Goal: Information Seeking & Learning: Learn about a topic

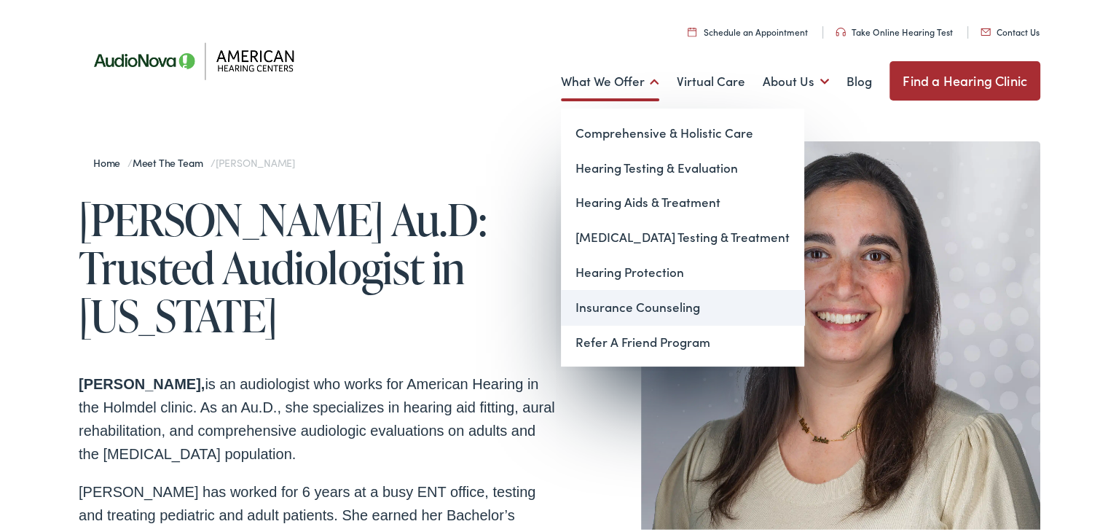
click at [659, 303] on link "Insurance Counseling" at bounding box center [682, 304] width 243 height 35
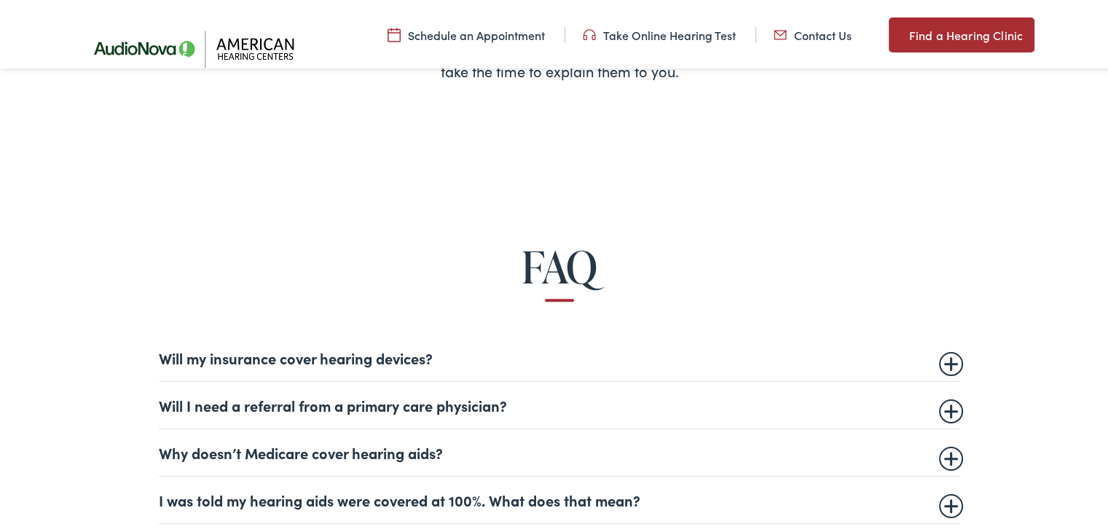
scroll to position [728, 0]
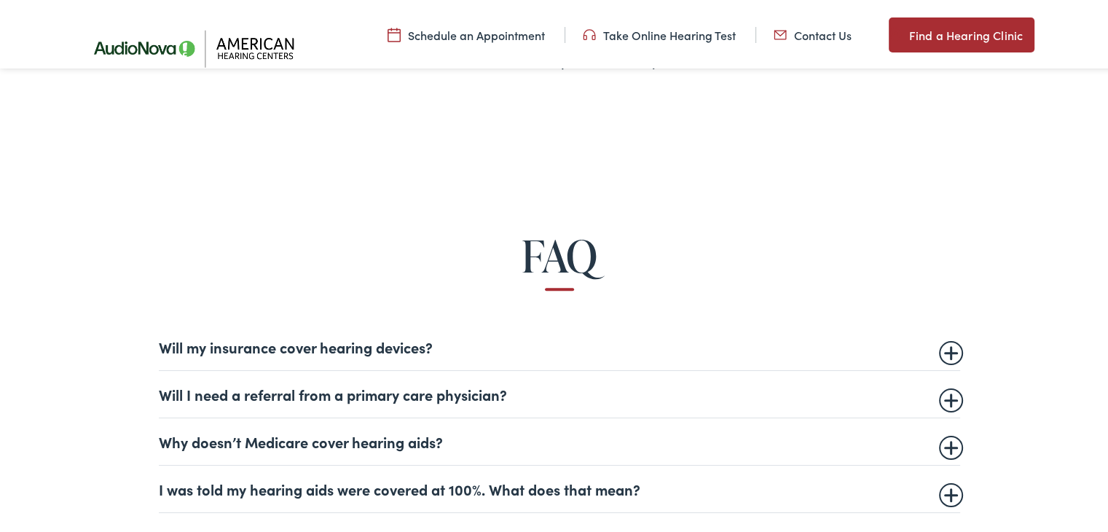
click at [404, 342] on summary "Will my insurance cover hearing devices?" at bounding box center [559, 343] width 801 height 17
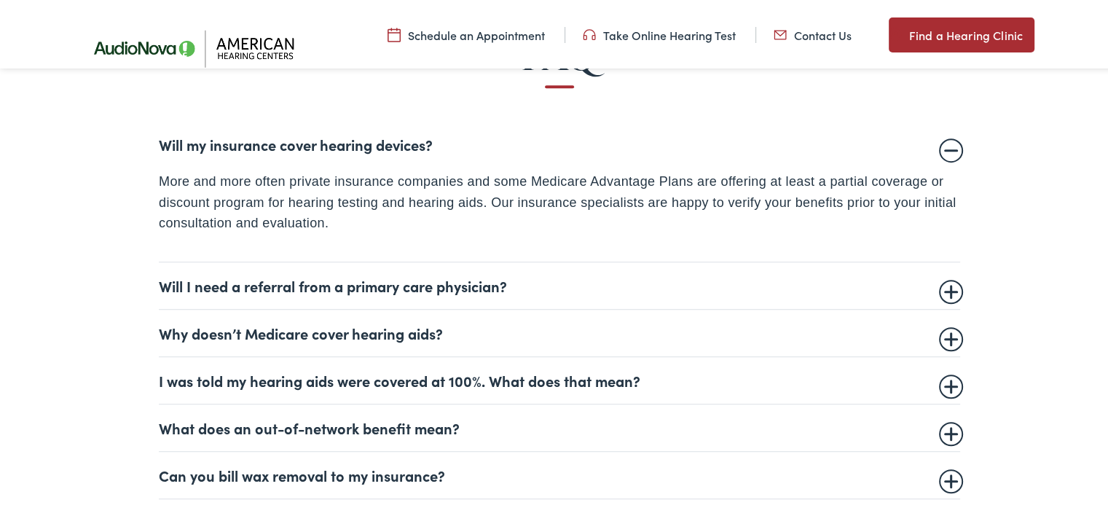
scroll to position [947, 0]
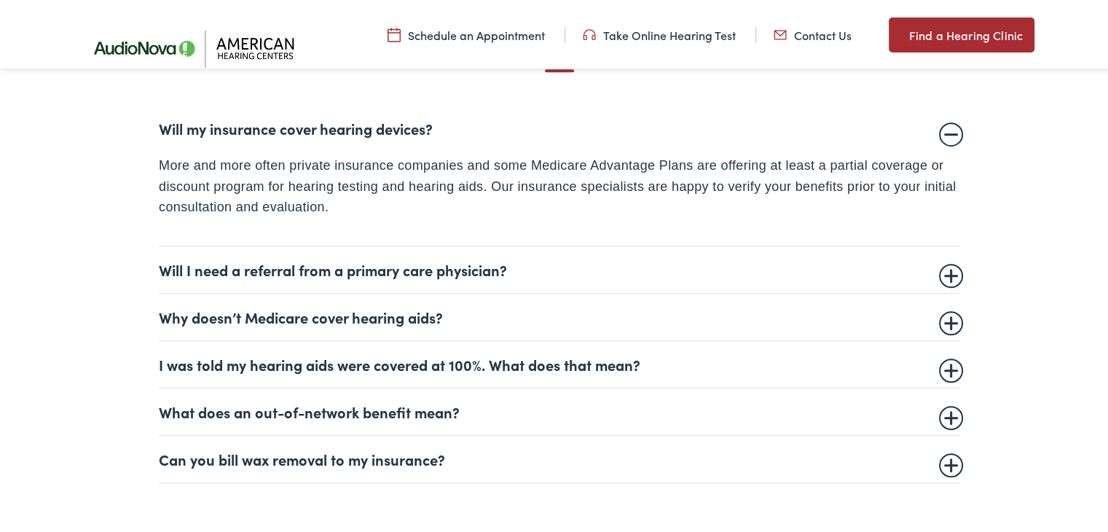
click at [403, 361] on summary "I was told my hearing aids were covered at 100%. What does that mean?" at bounding box center [559, 361] width 801 height 17
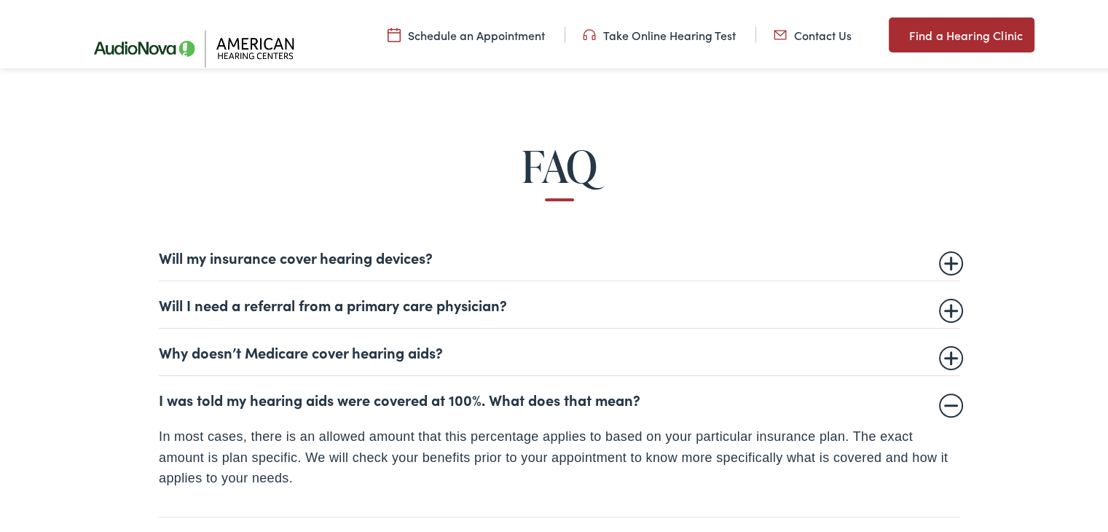
scroll to position [817, 0]
click at [261, 353] on summary "Why doesn’t Medicare cover hearing aids?" at bounding box center [559, 349] width 801 height 17
